Goal: Obtain resource: Download file/media

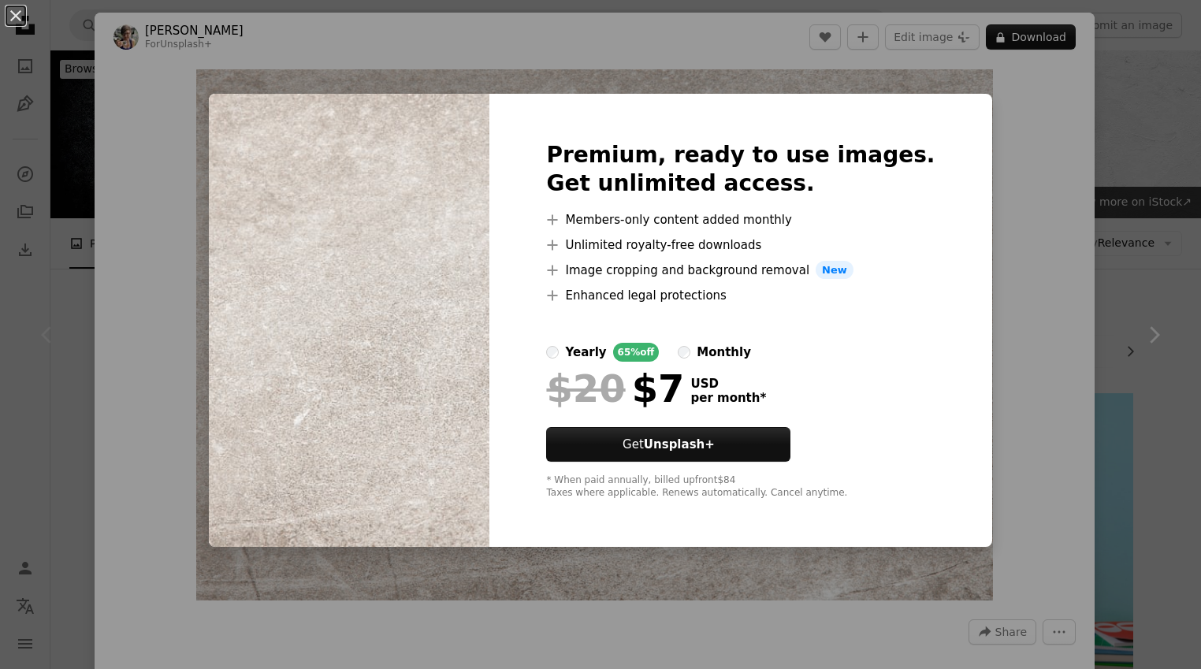
click at [1076, 243] on div "An X shape Premium, ready to use images. Get unlimited access. A plus sign Memb…" at bounding box center [600, 334] width 1201 height 669
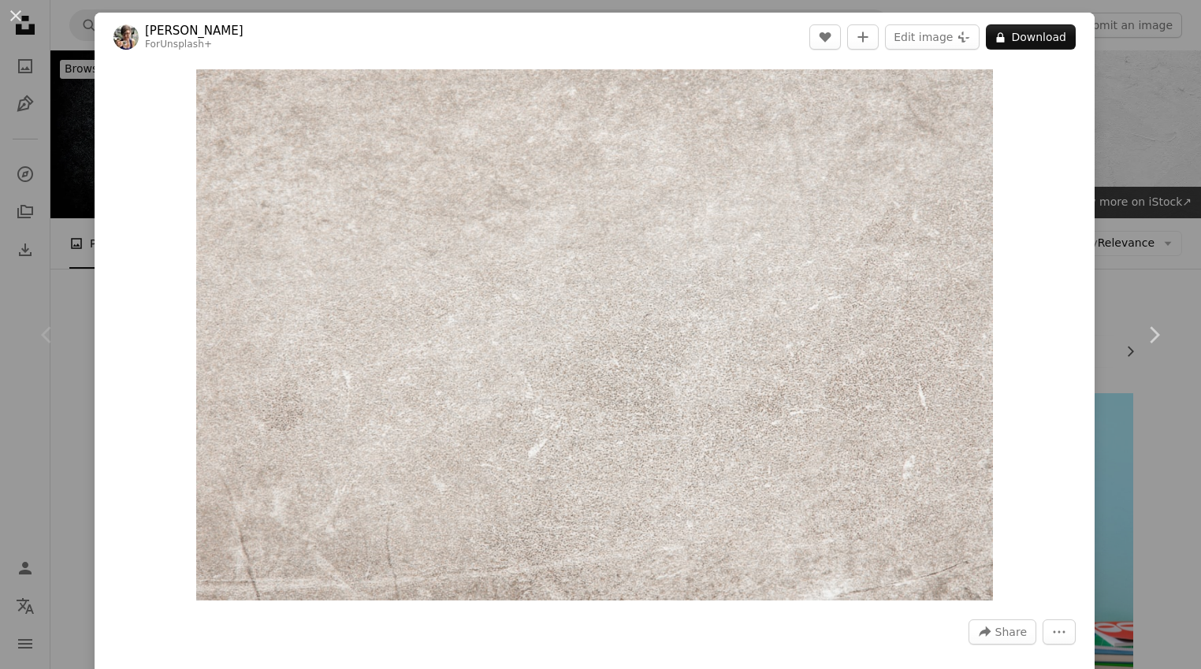
click at [1151, 171] on div "An X shape Chevron left Chevron right [PERSON_NAME] For Unsplash+ A heart A plu…" at bounding box center [600, 334] width 1201 height 669
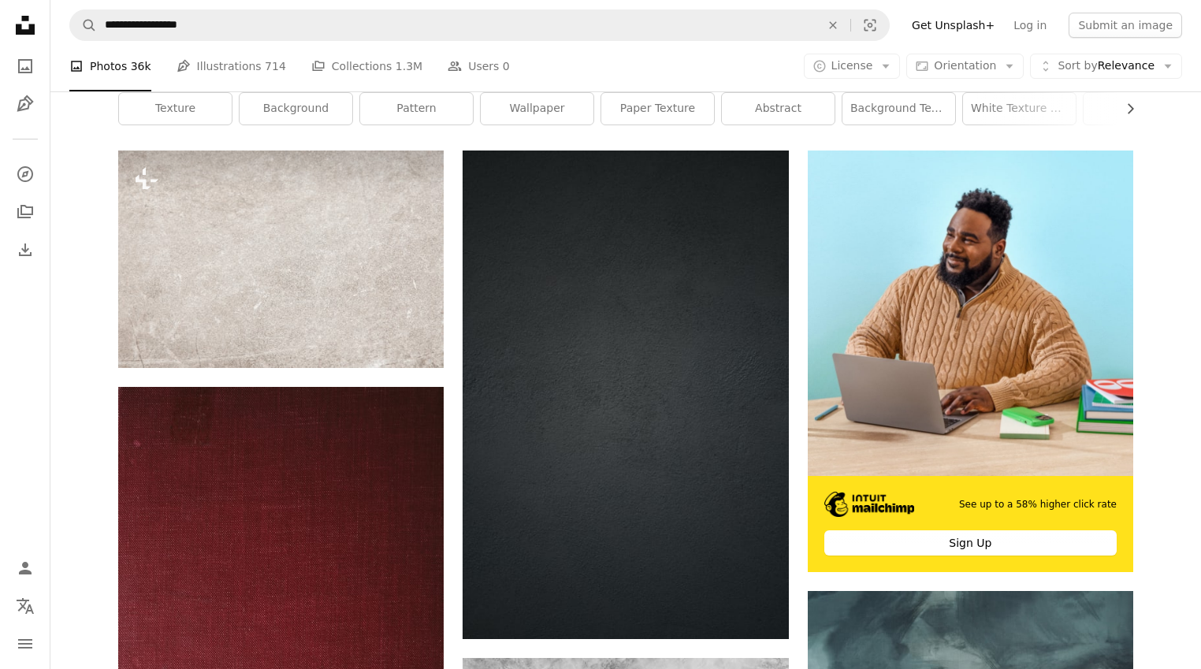
scroll to position [242, 0]
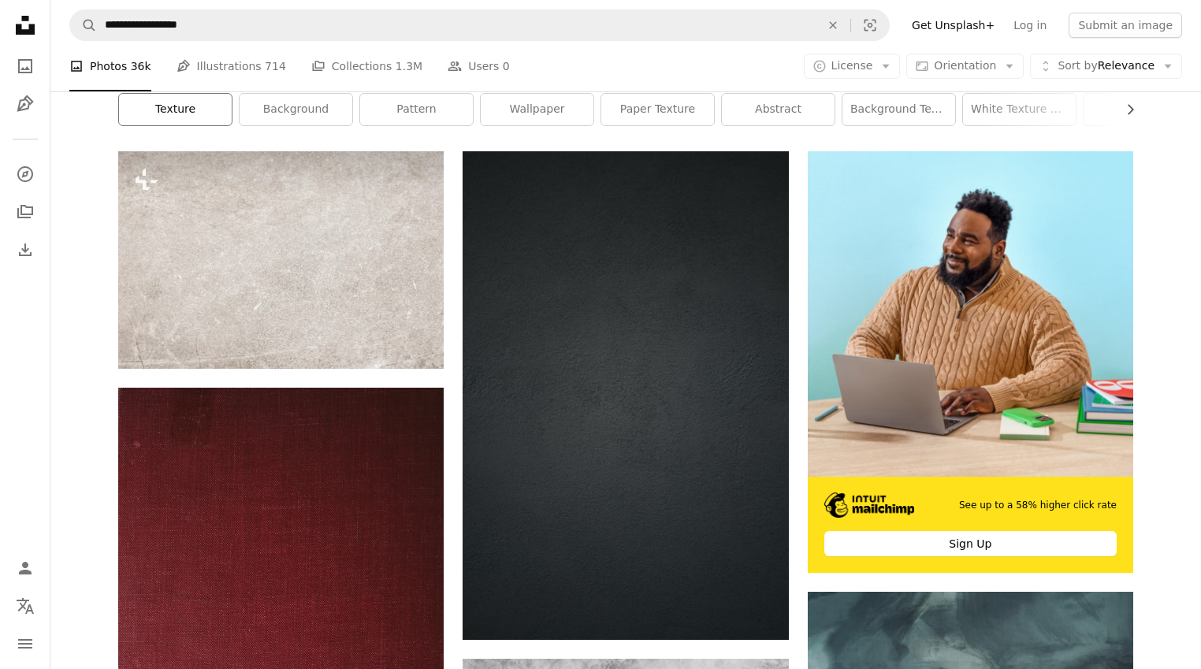
click at [188, 119] on link "texture" at bounding box center [175, 110] width 113 height 32
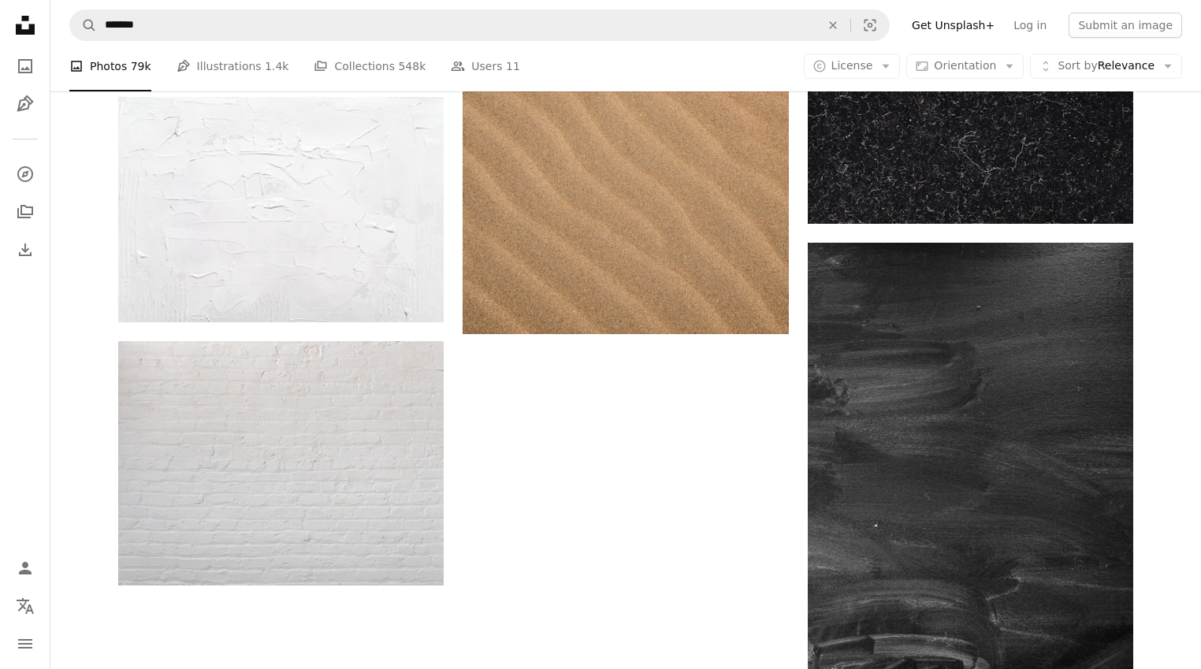
scroll to position [2856, 0]
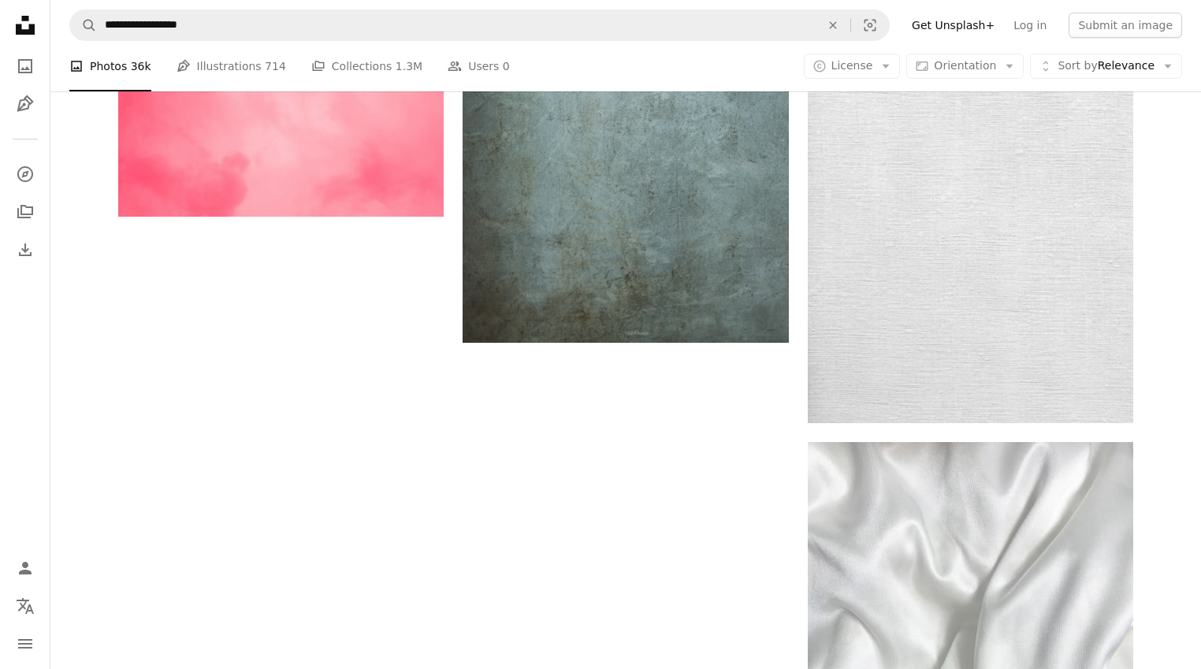
scroll to position [242, 0]
